Goal: Information Seeking & Learning: Learn about a topic

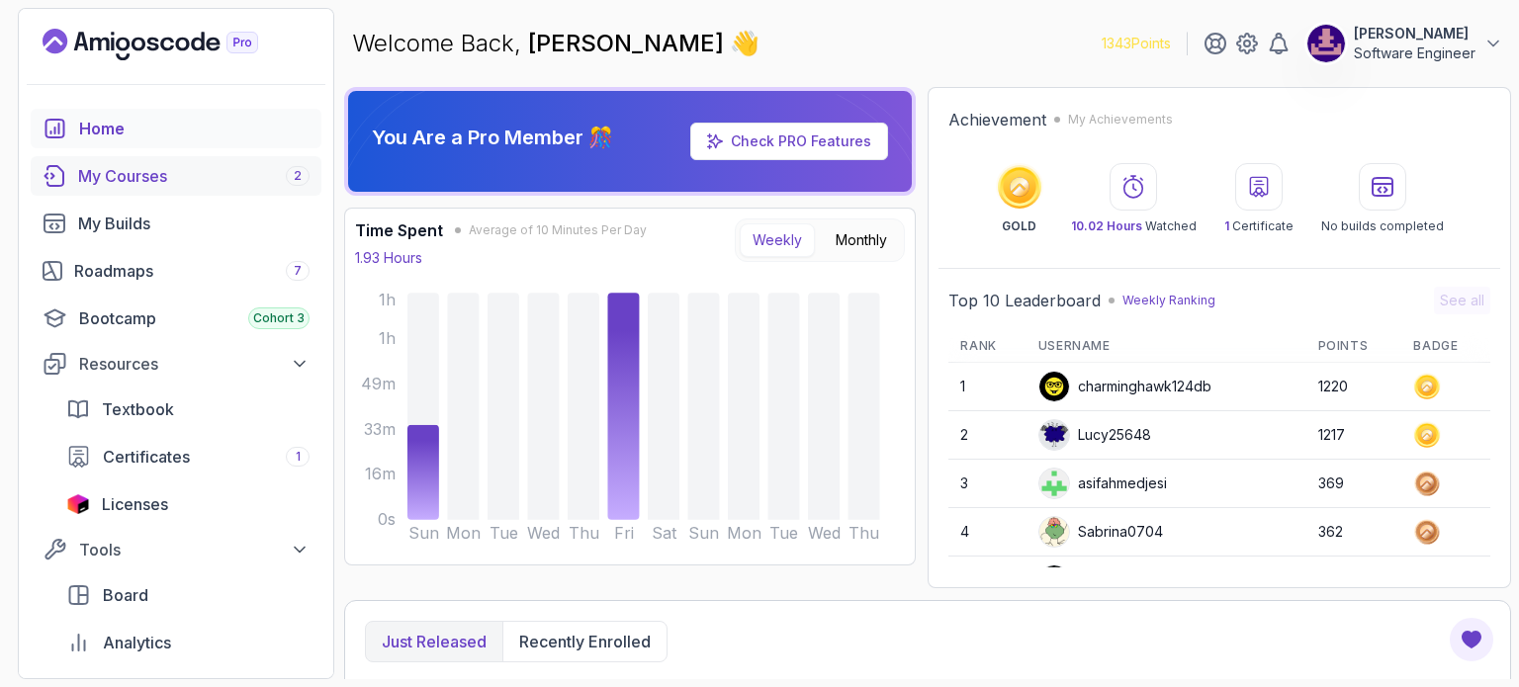
click at [123, 181] on div "My Courses 2" at bounding box center [193, 176] width 231 height 24
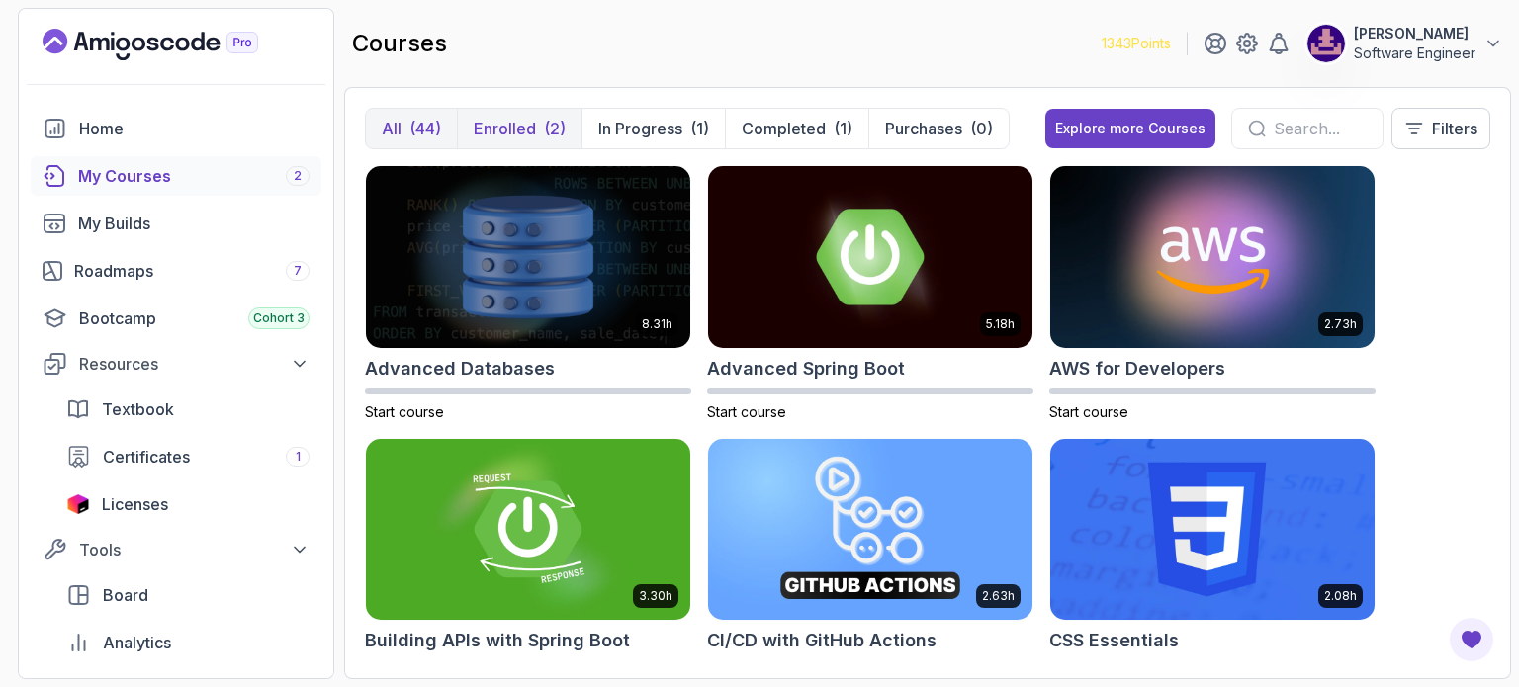
click at [532, 135] on p "Enrolled" at bounding box center [505, 129] width 62 height 24
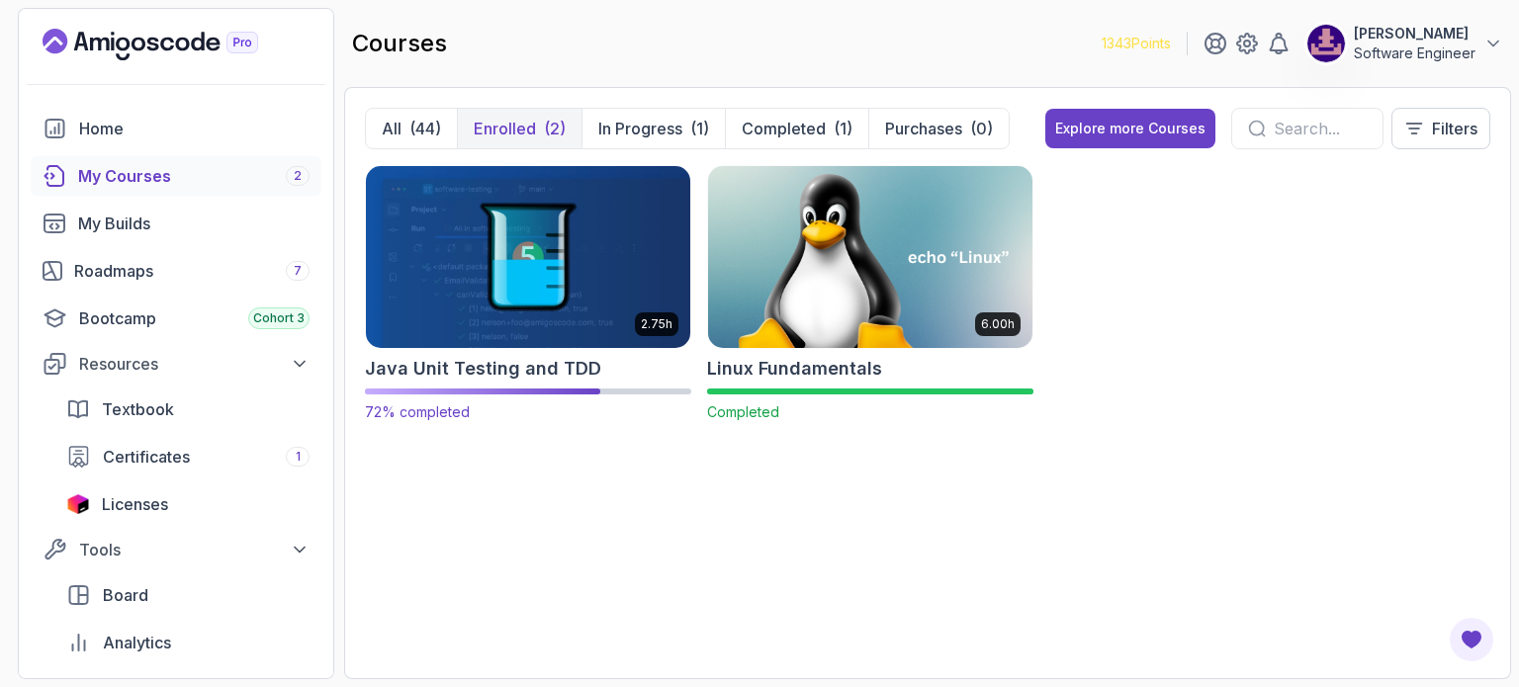
click at [537, 358] on h2 "Java Unit Testing and TDD" at bounding box center [483, 369] width 236 height 28
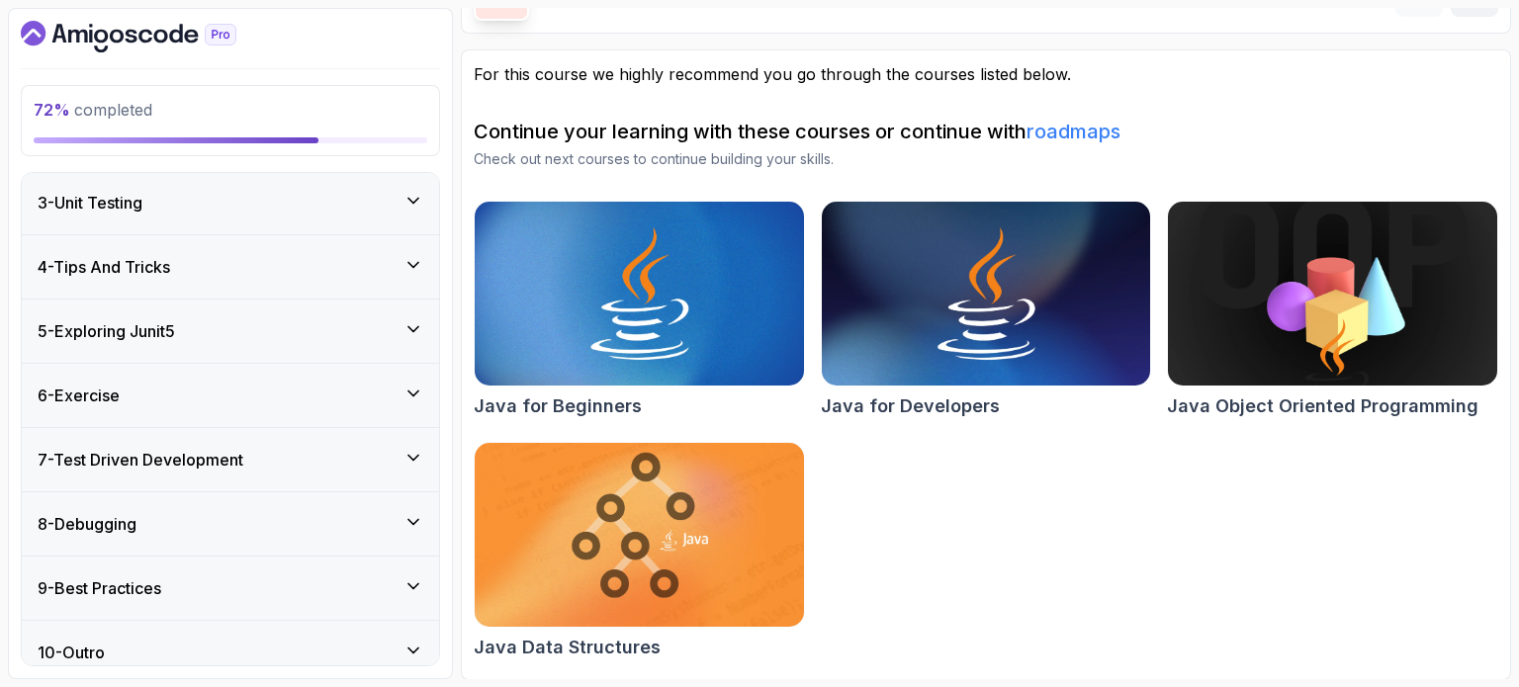
scroll to position [311, 0]
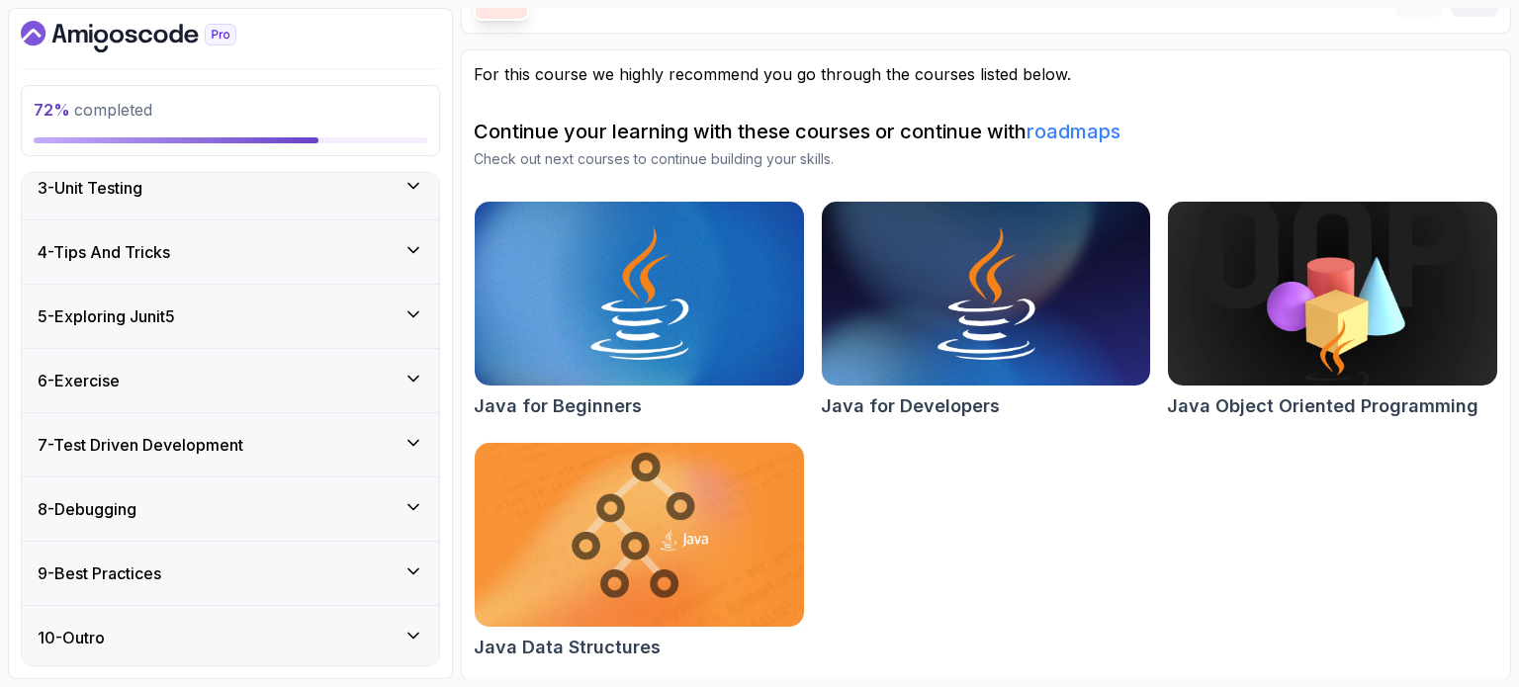
click at [344, 445] on div "7 - Test Driven Development" at bounding box center [231, 445] width 386 height 24
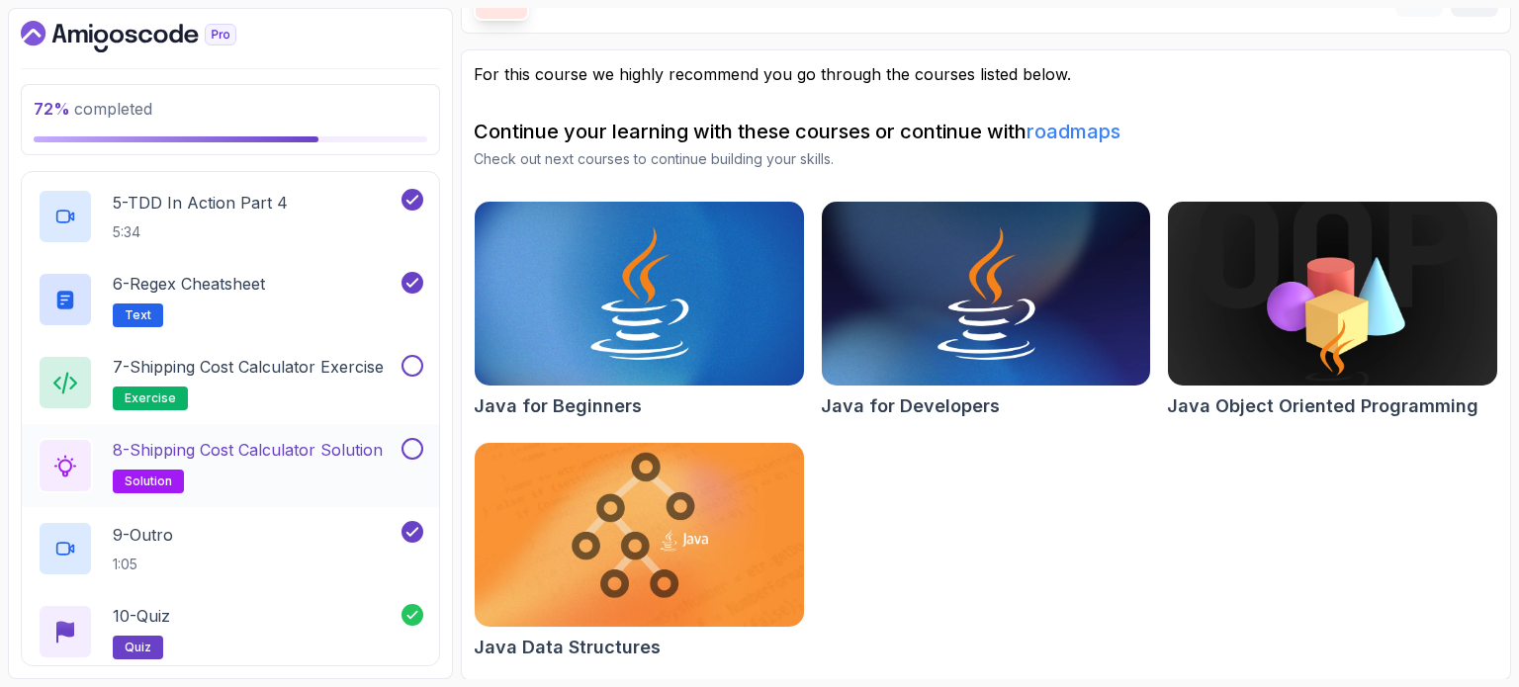
scroll to position [976, 0]
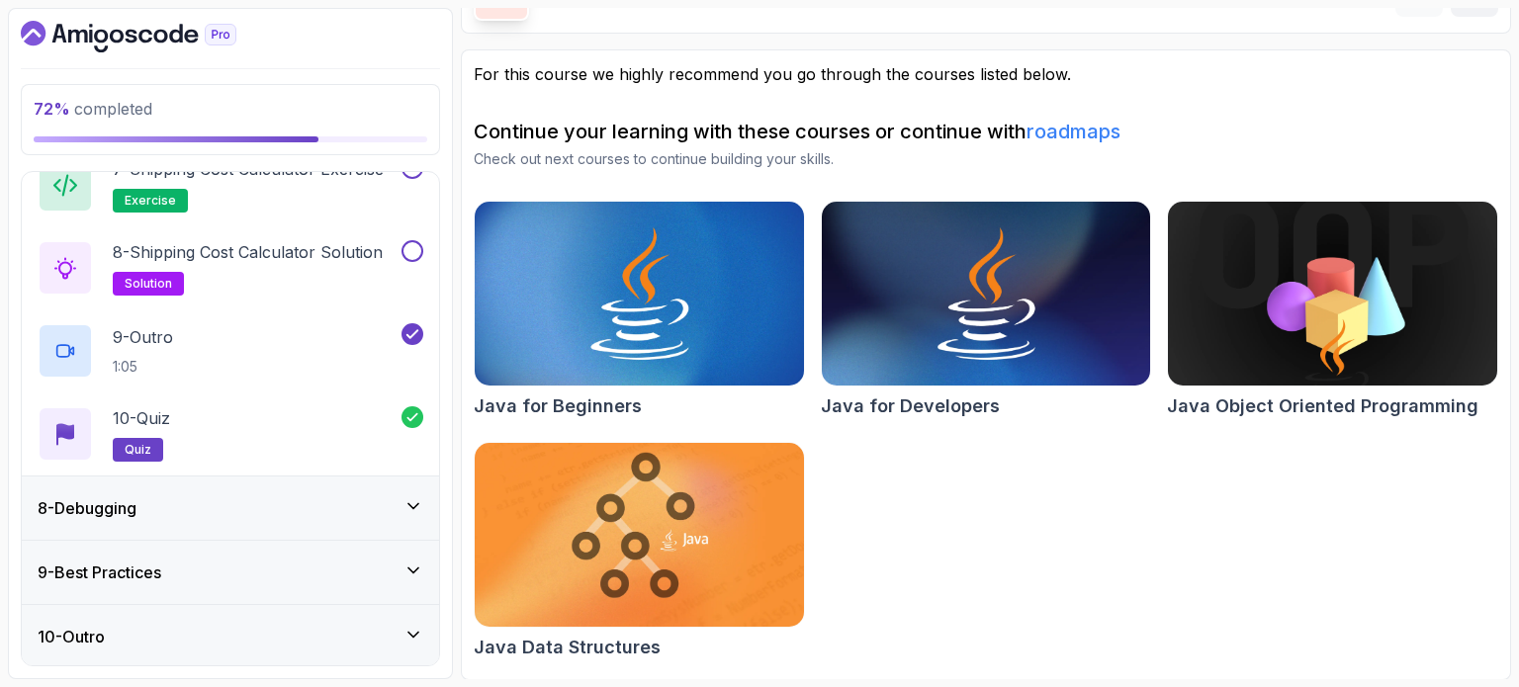
click at [260, 493] on div "8 - Debugging" at bounding box center [230, 508] width 417 height 63
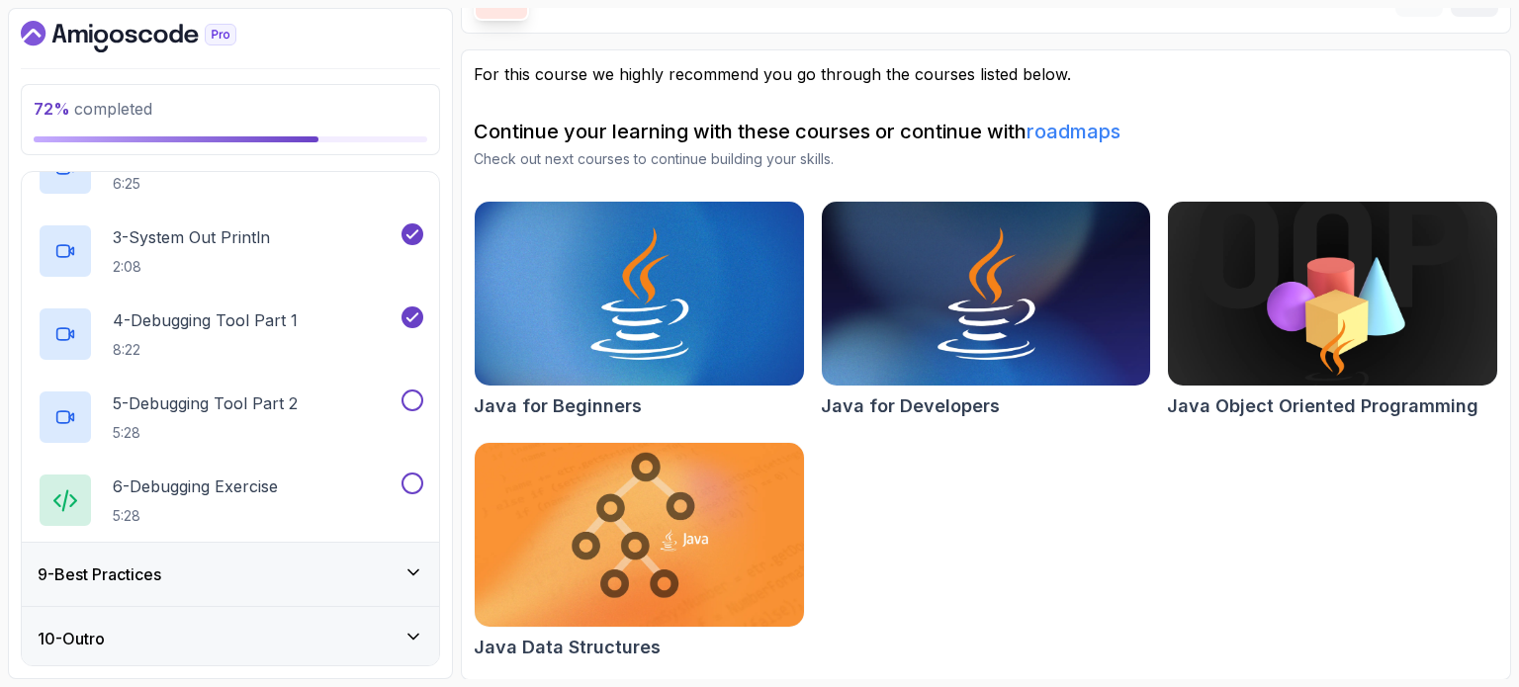
scroll to position [644, 0]
click at [254, 561] on div "9 - Best Practices" at bounding box center [231, 573] width 386 height 24
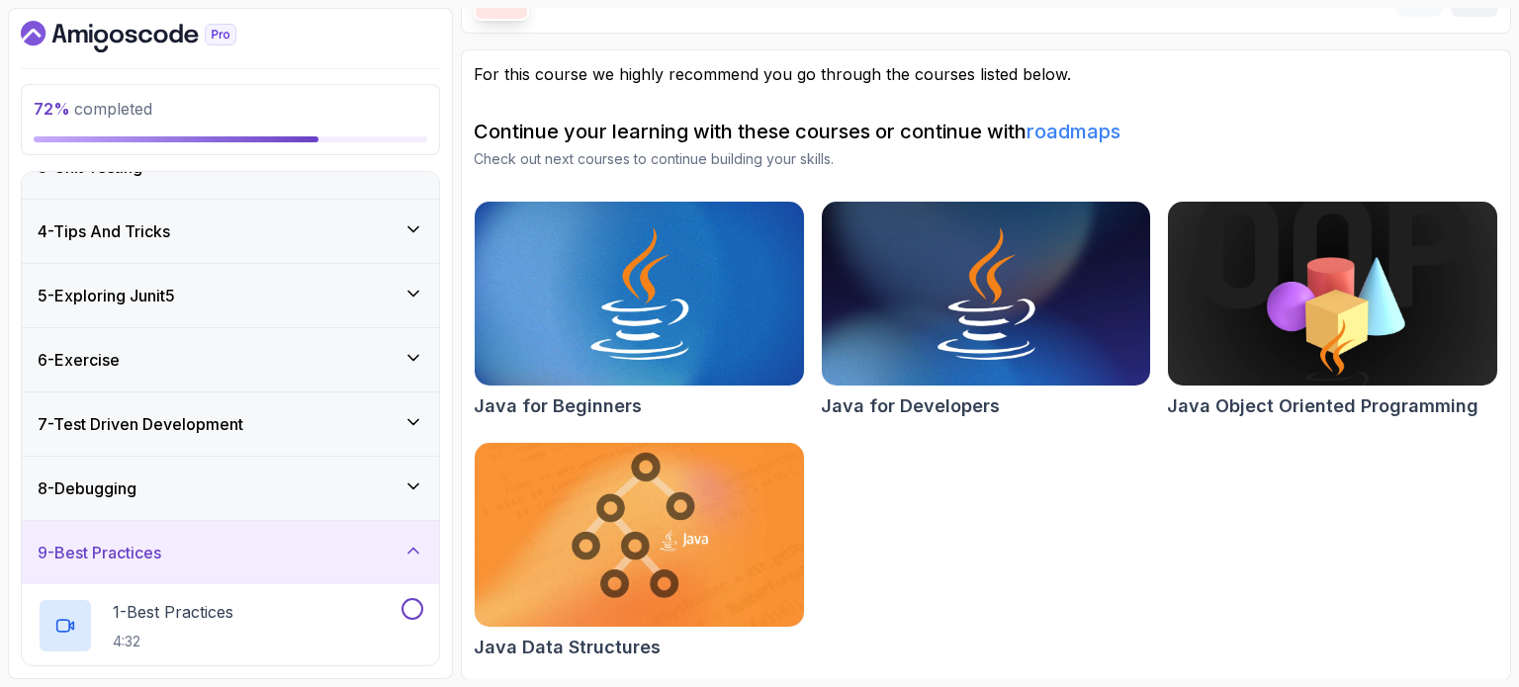
scroll to position [264, 0]
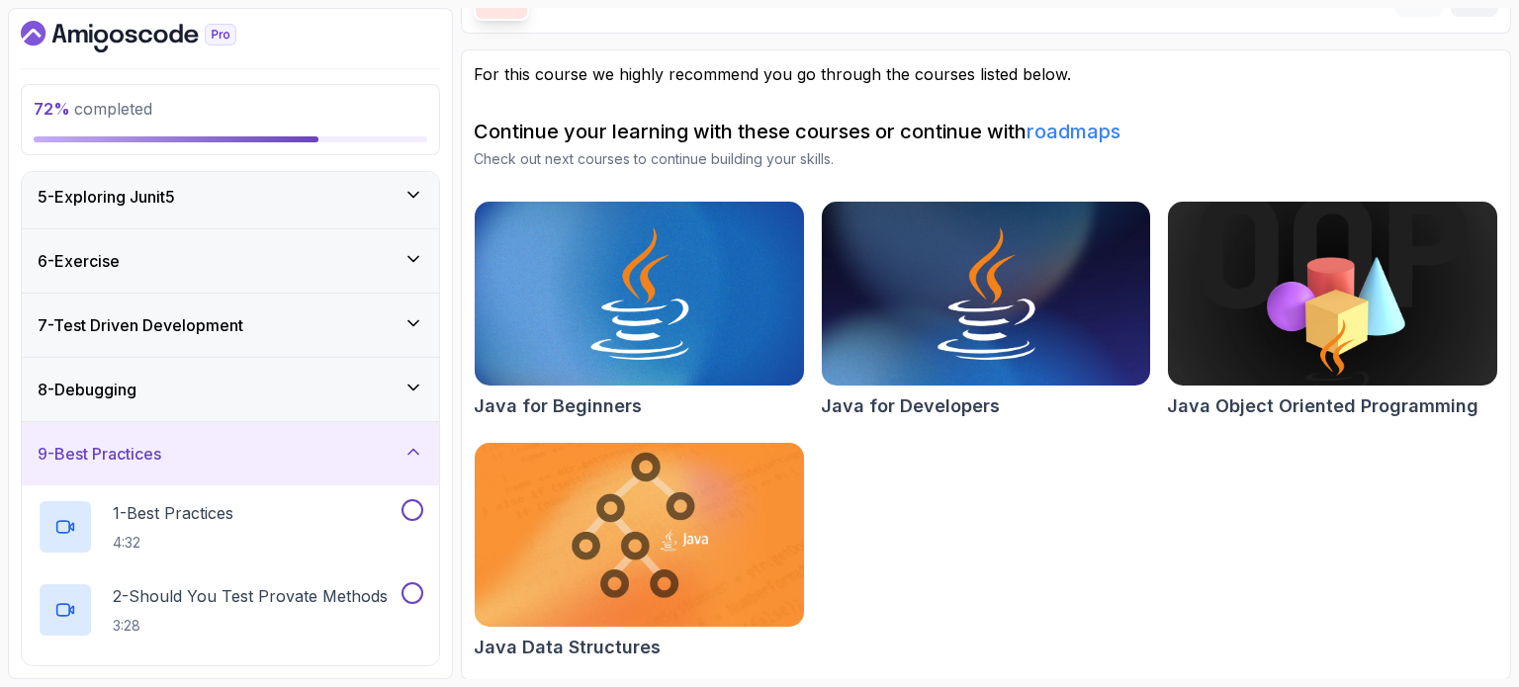
click at [217, 402] on div "8 - Debugging" at bounding box center [230, 389] width 417 height 63
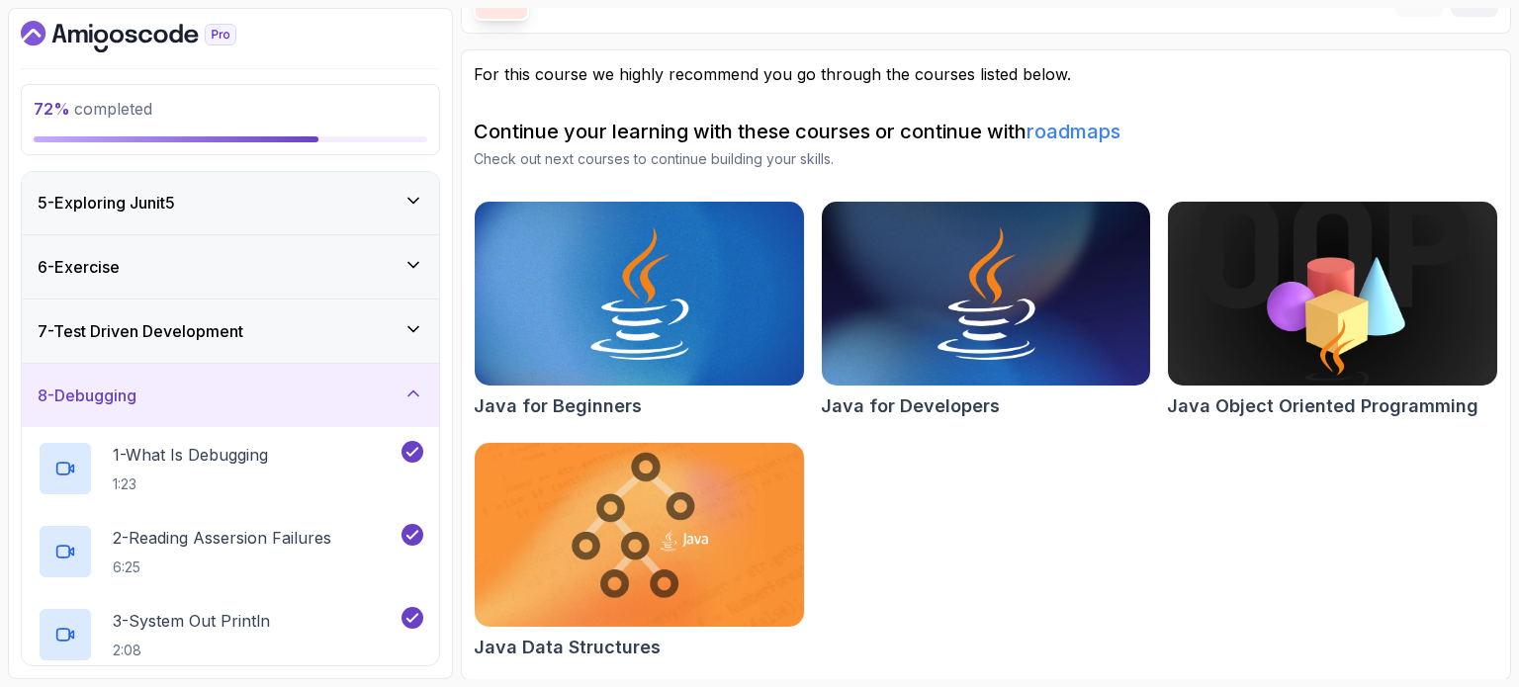
scroll to position [248, 0]
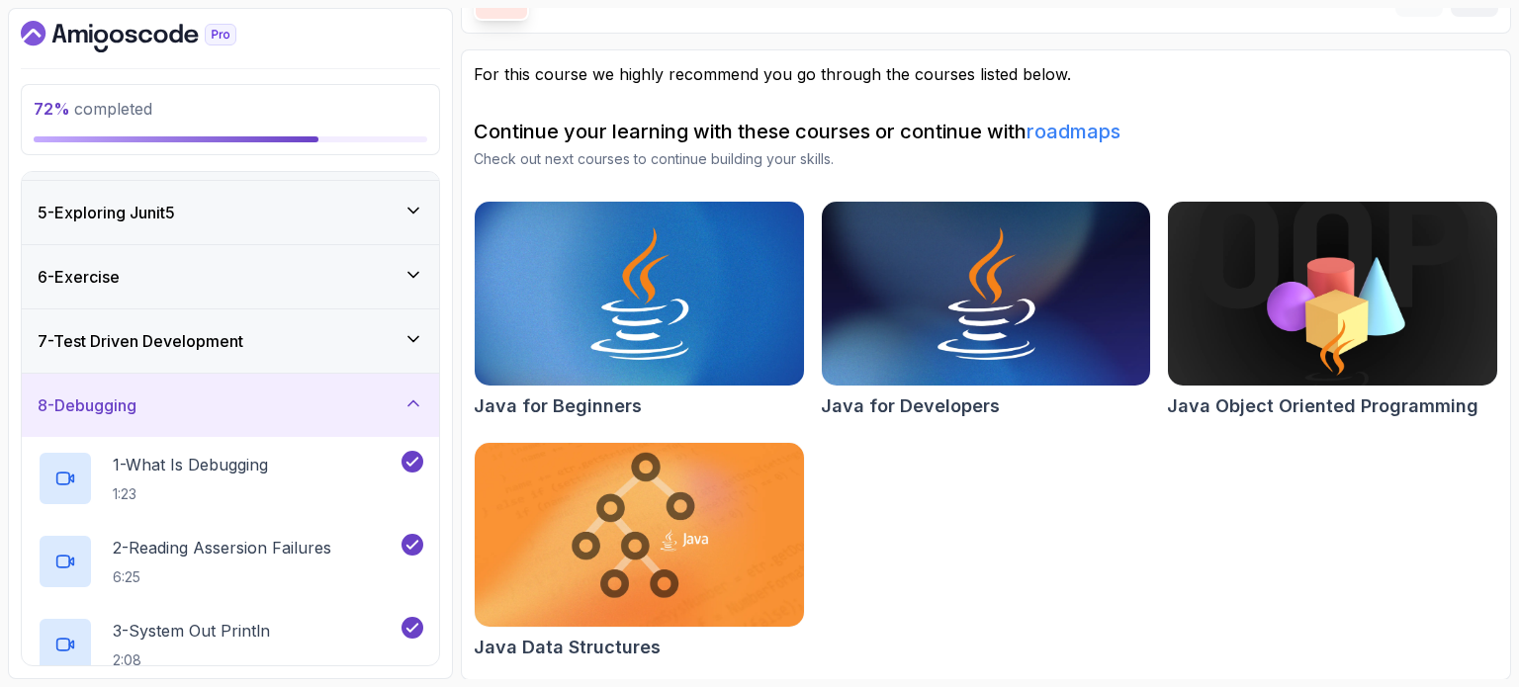
click at [213, 410] on div "8 - Debugging" at bounding box center [231, 406] width 386 height 24
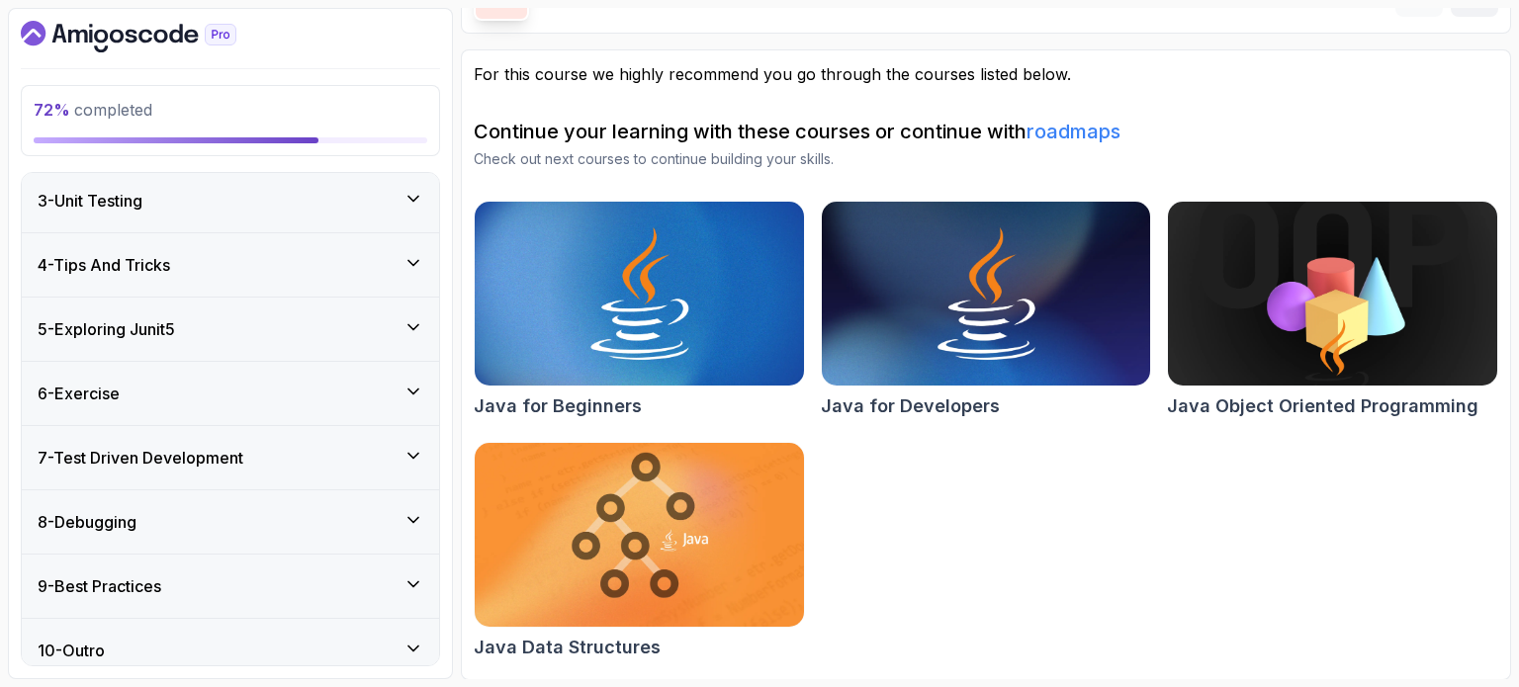
scroll to position [145, 0]
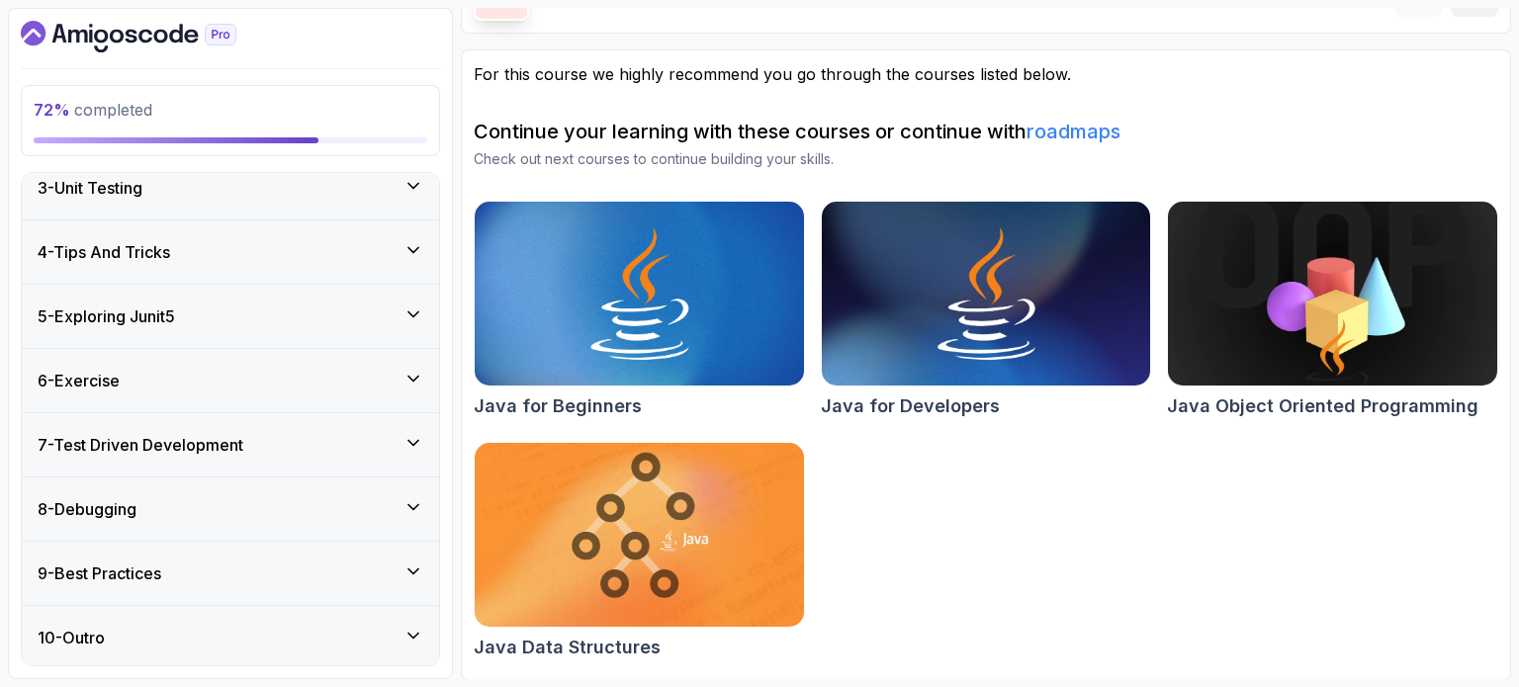
click at [288, 434] on div "7 - Test Driven Development" at bounding box center [231, 445] width 386 height 24
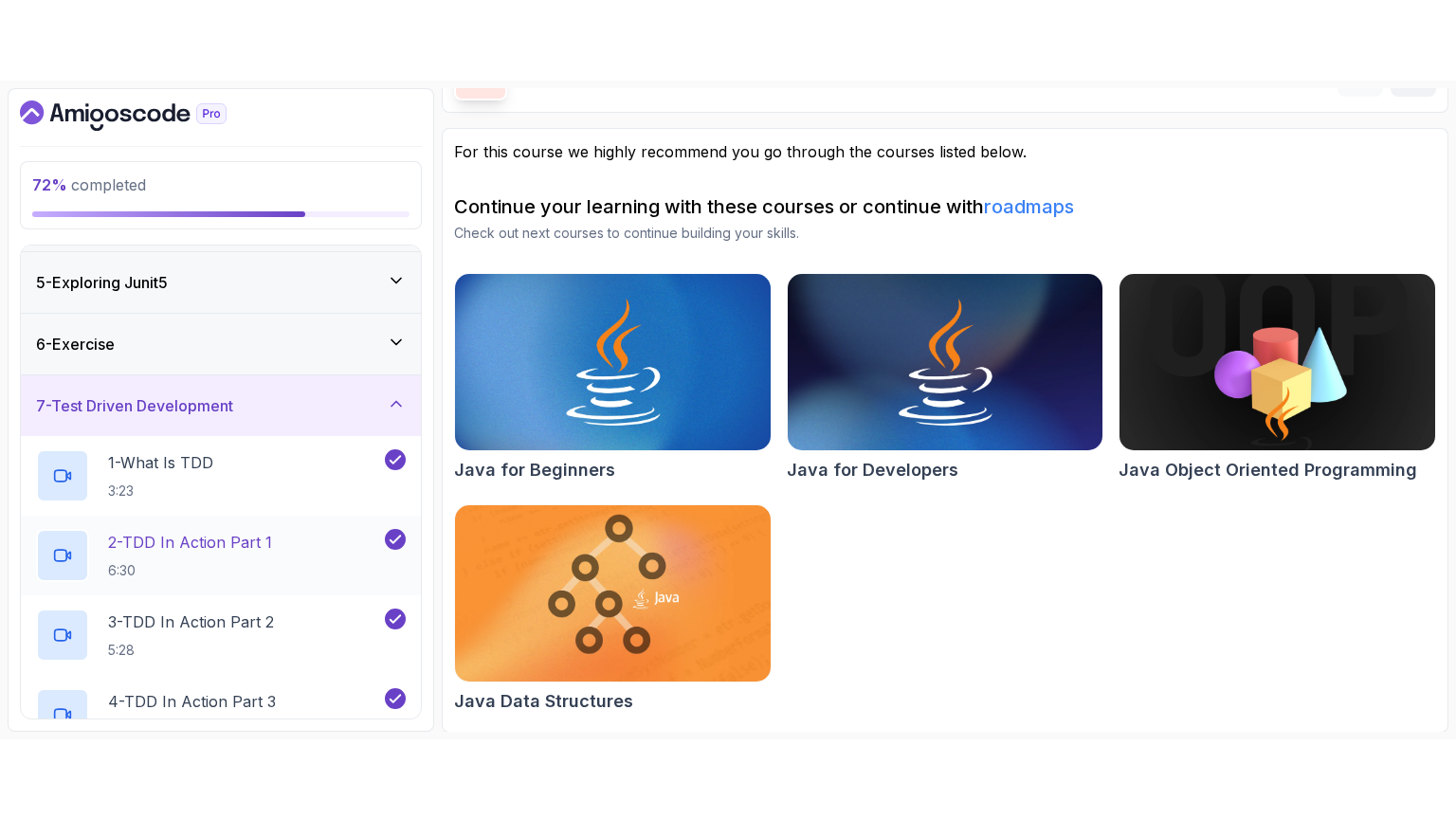
scroll to position [329, 0]
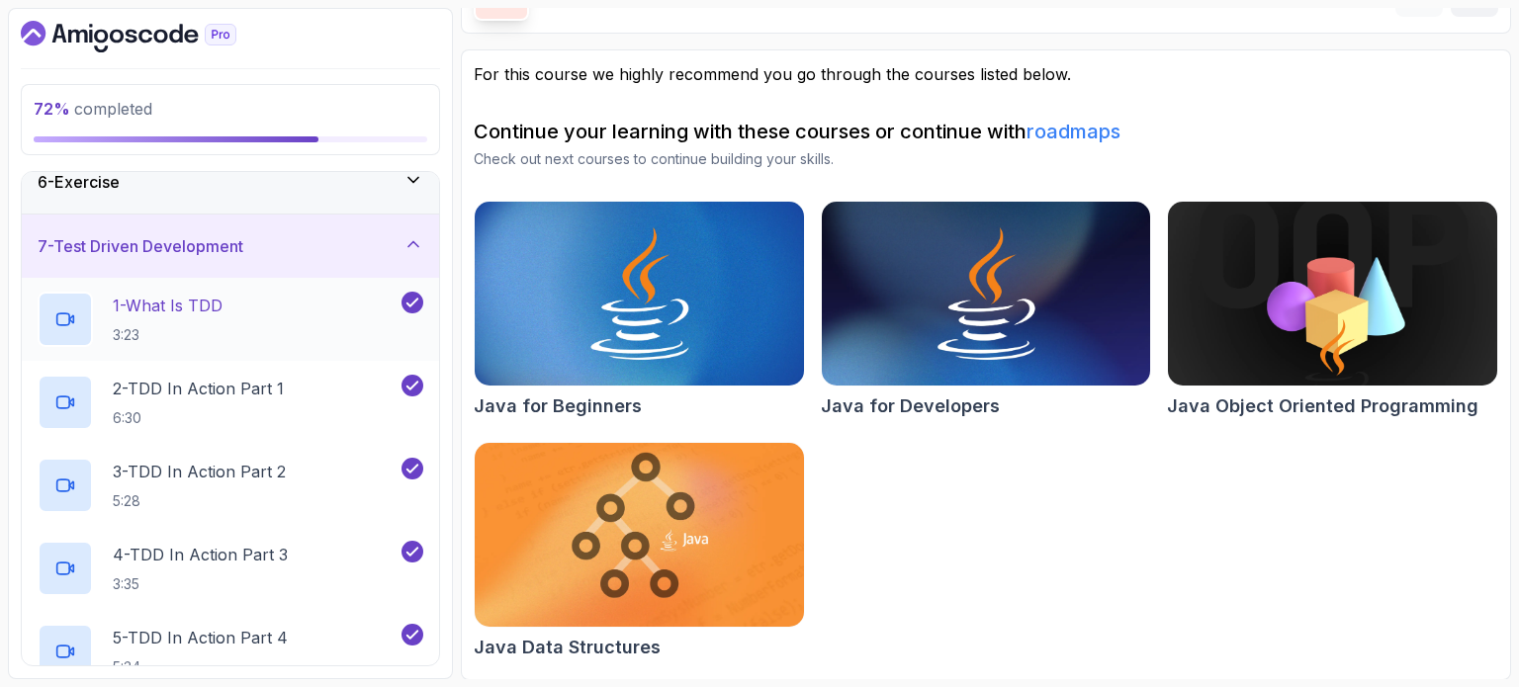
click at [237, 318] on div "1 - What Is TDD 3:23" at bounding box center [218, 319] width 360 height 55
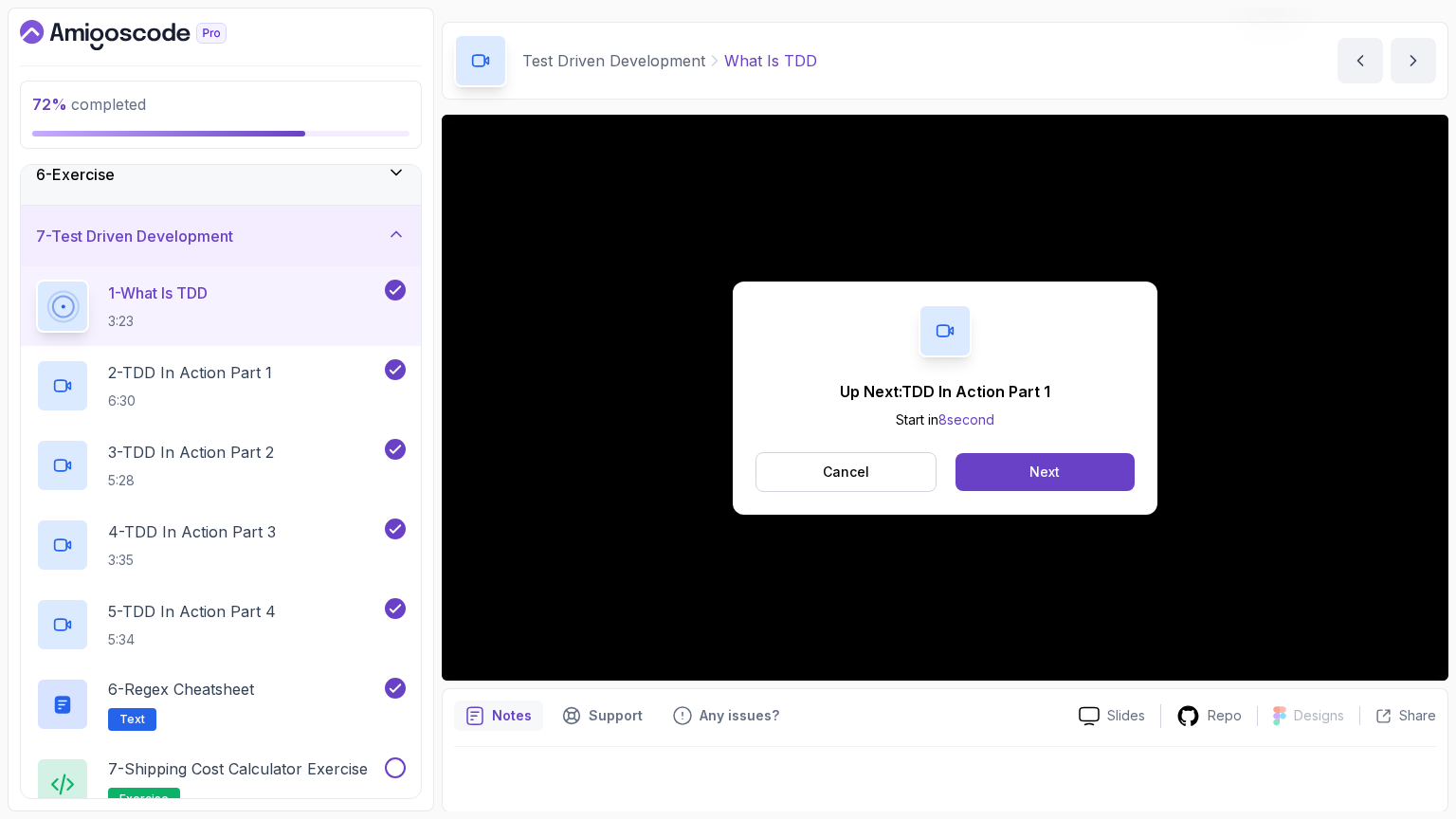
scroll to position [122, 0]
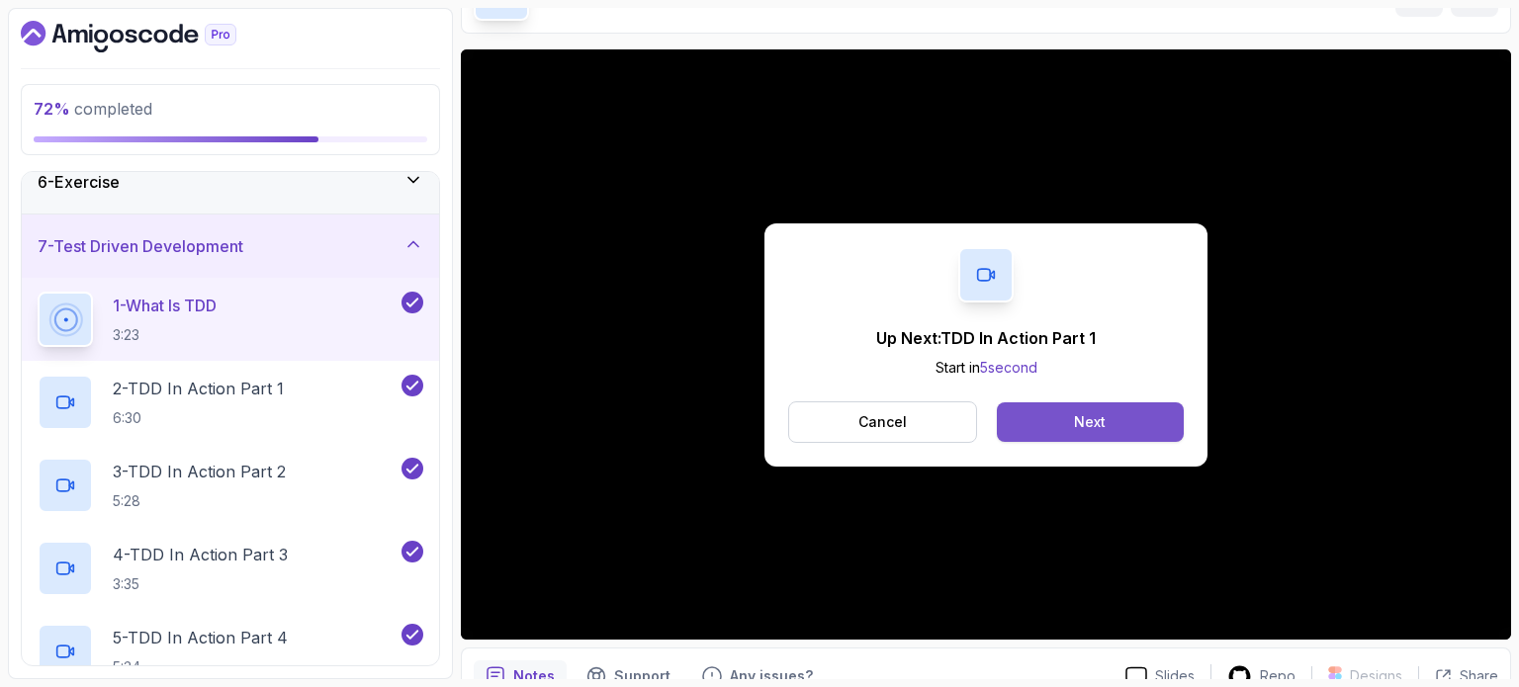
click at [1039, 415] on button "Next" at bounding box center [1090, 422] width 187 height 40
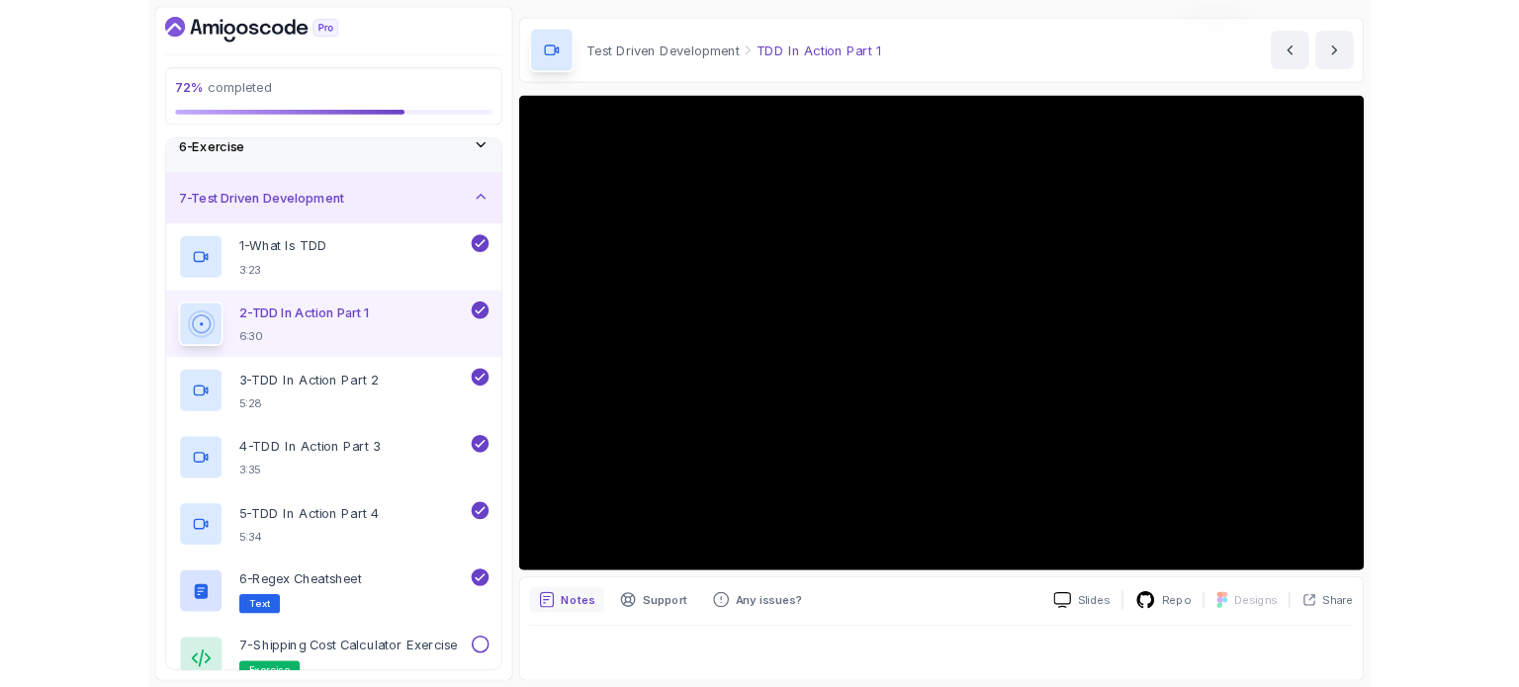
scroll to position [56, 0]
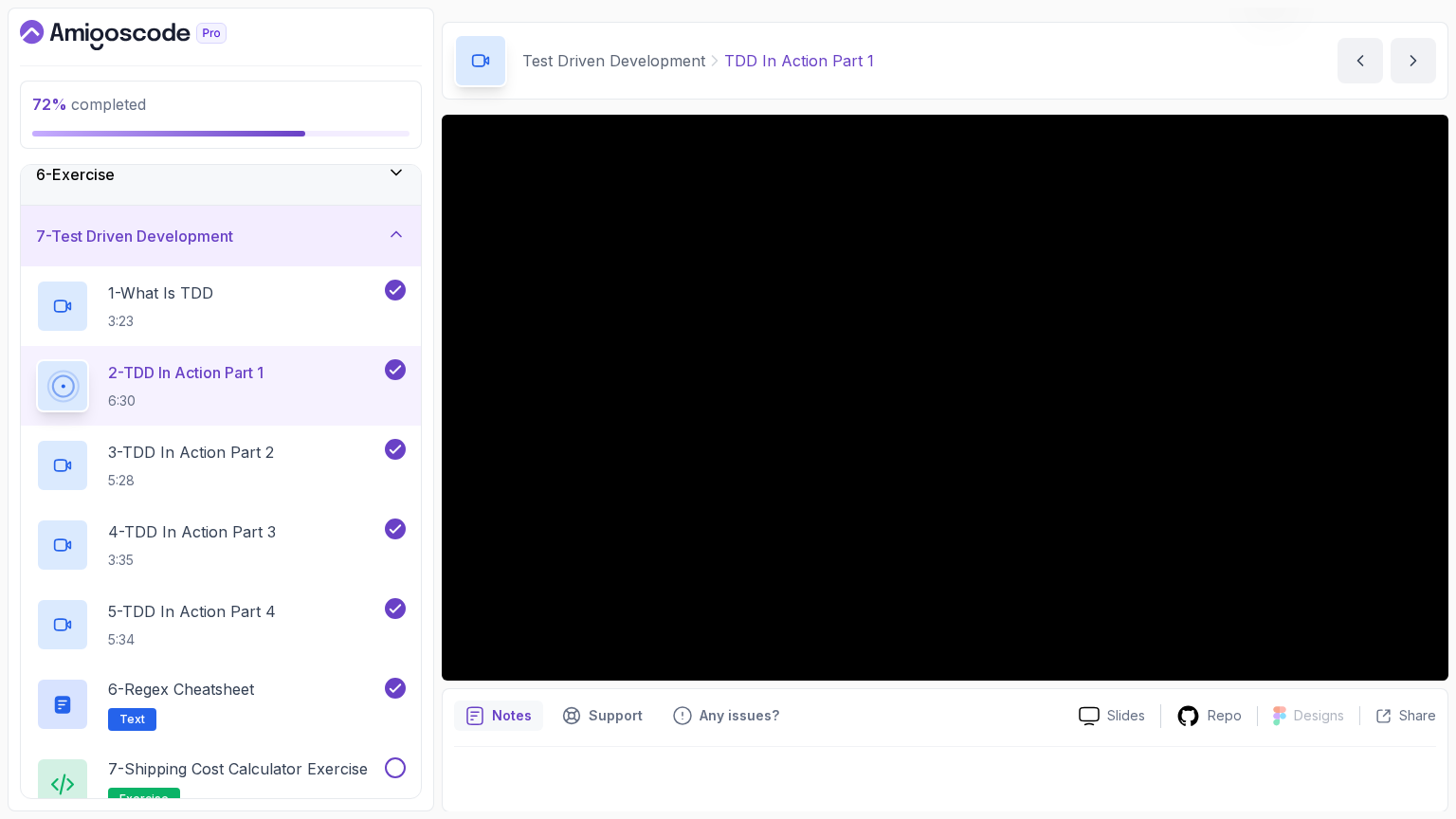
click at [1002, 658] on div at bounding box center [945, 773] width 982 height 53
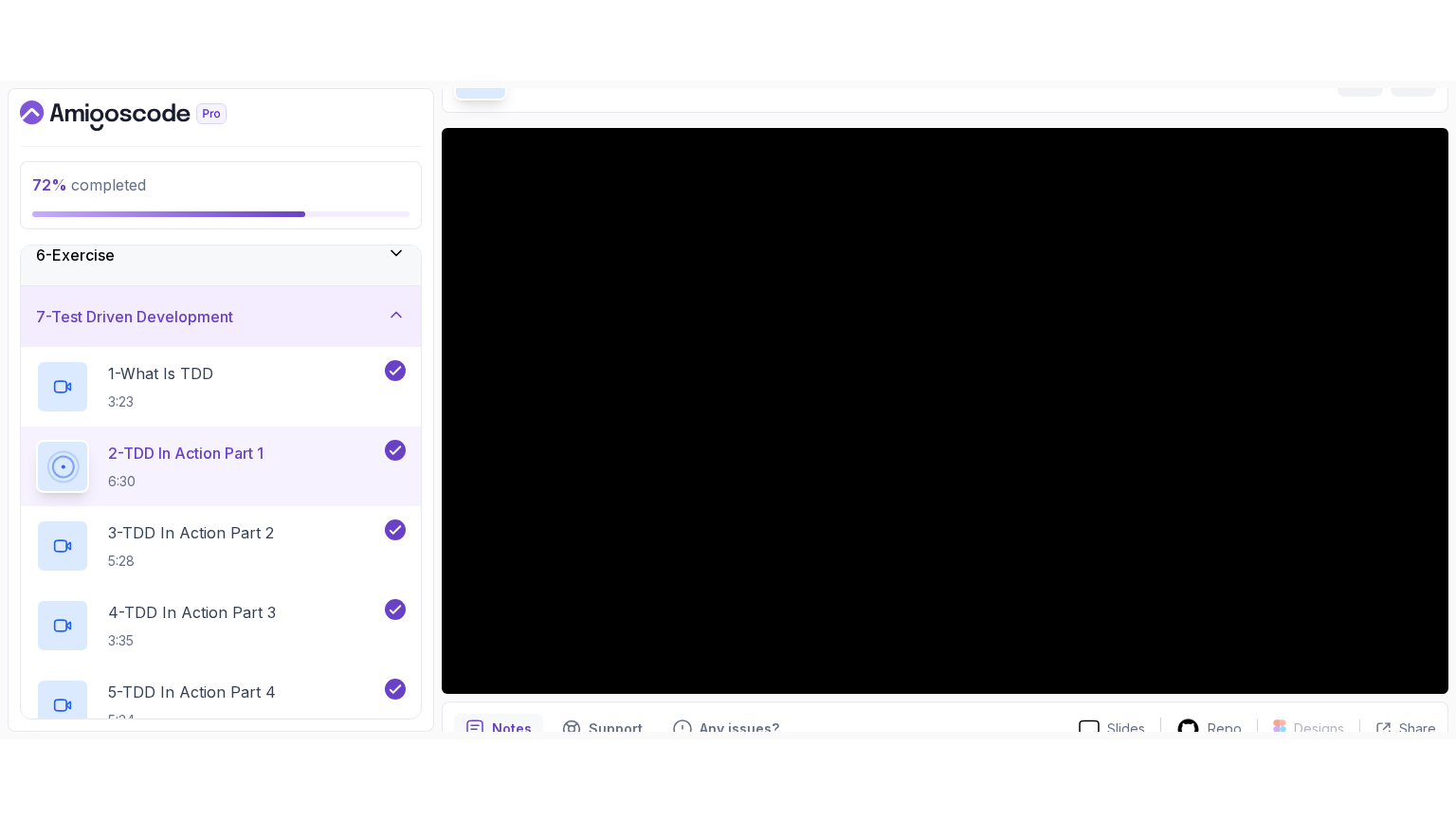
scroll to position [54, 0]
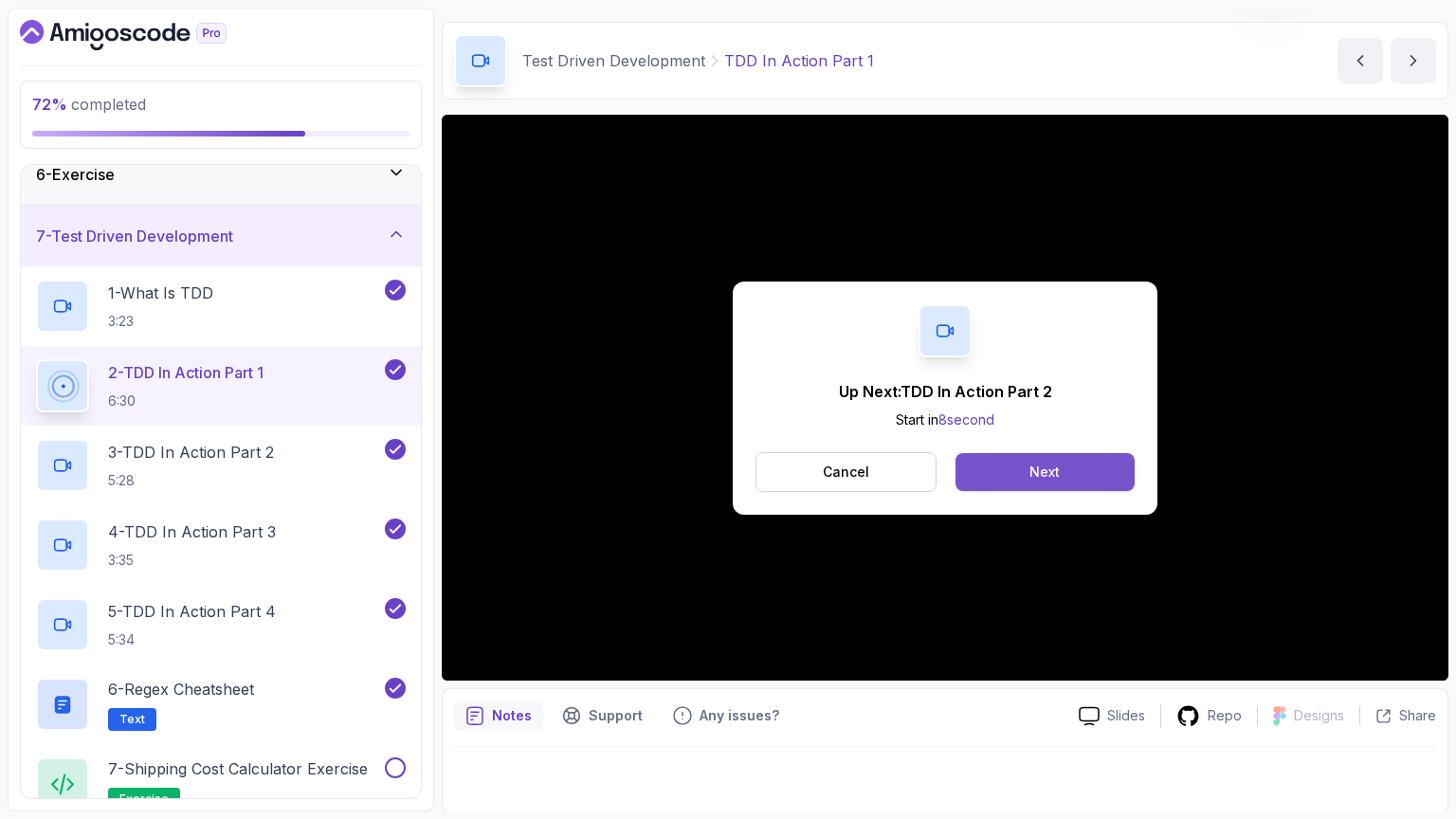
click at [1057, 476] on div "Next" at bounding box center [1045, 473] width 31 height 19
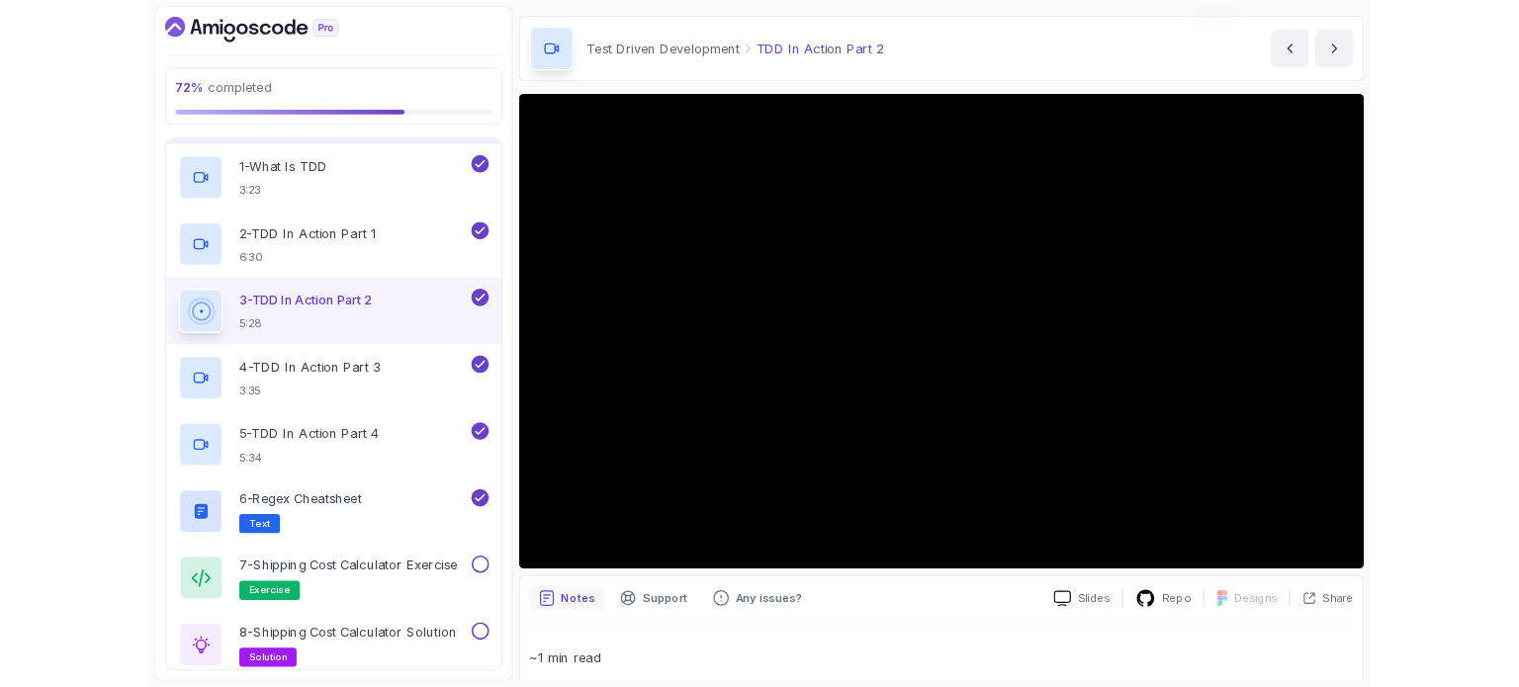
scroll to position [37, 0]
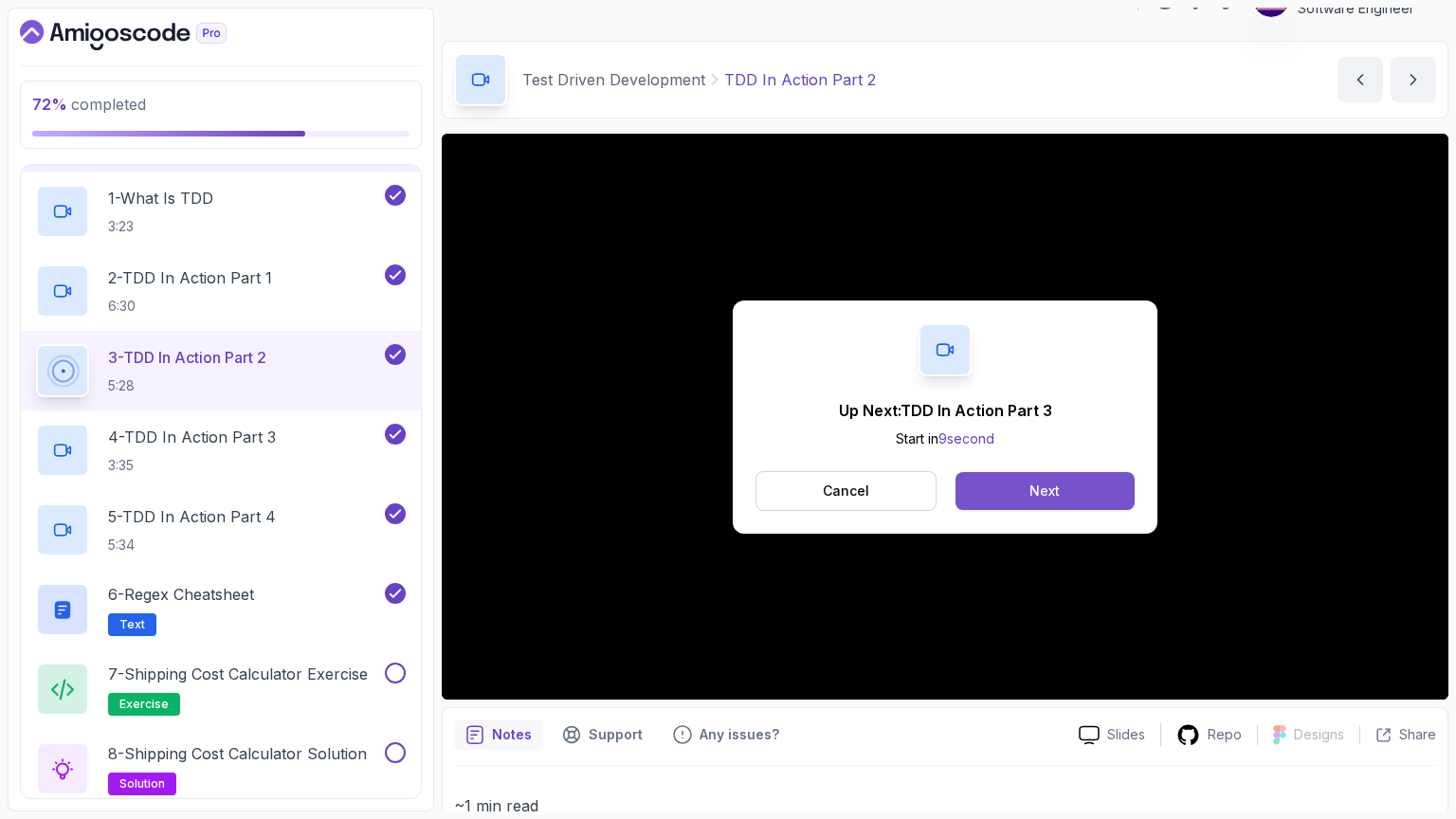
click at [1043, 501] on button "Next" at bounding box center [1045, 491] width 179 height 38
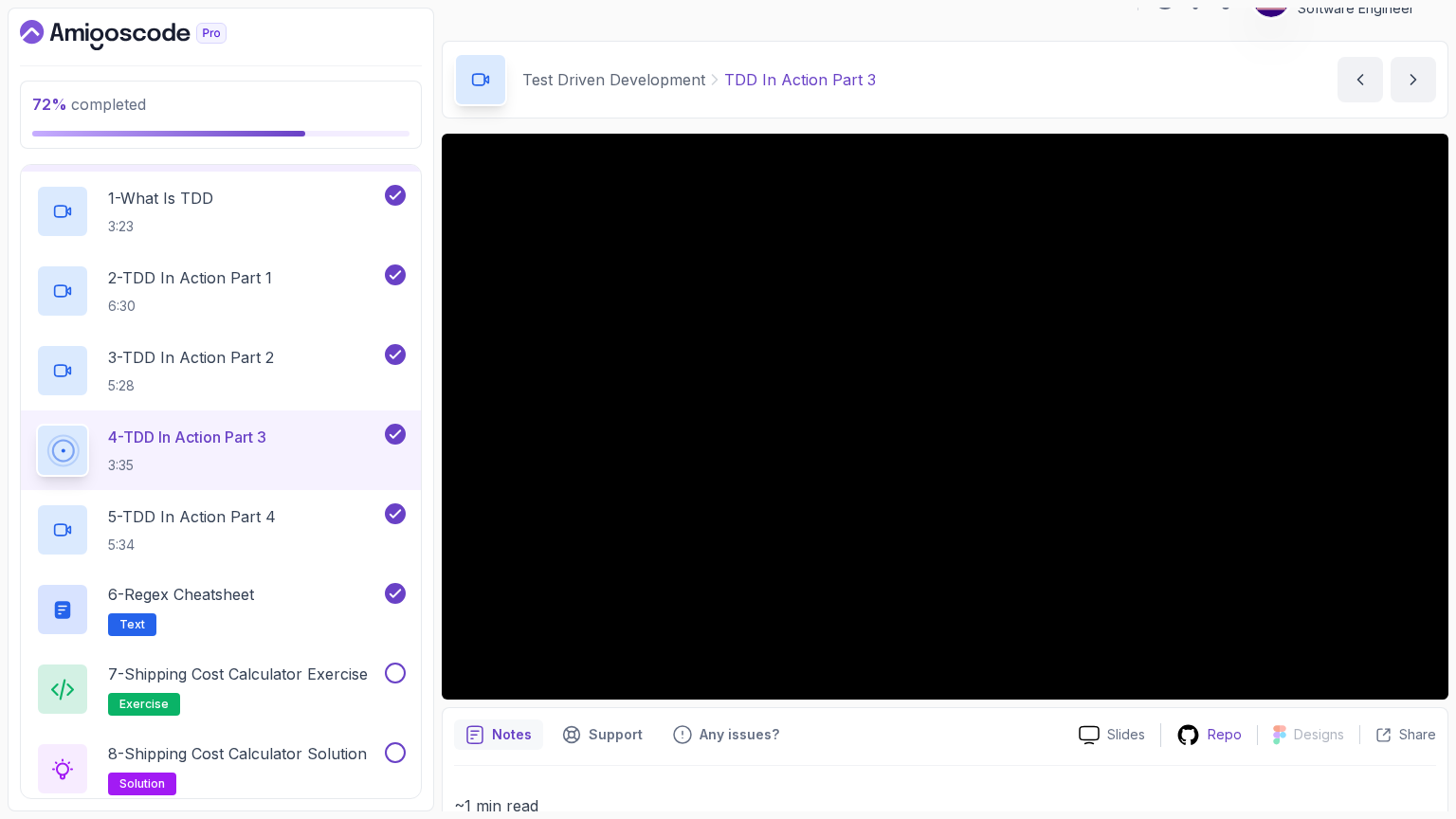
click at [1224, 658] on p "Repo" at bounding box center [1225, 735] width 35 height 19
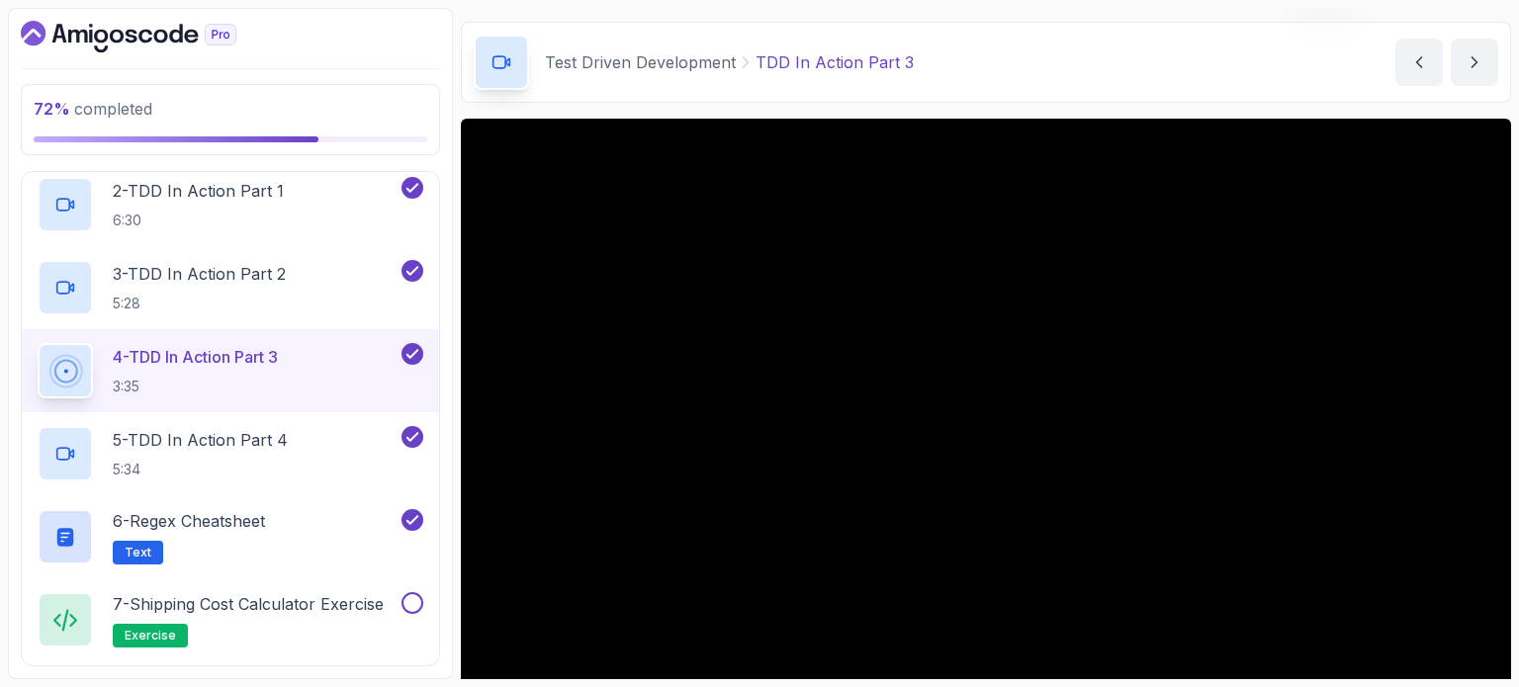
scroll to position [156, 0]
